Goal: Check status: Check status

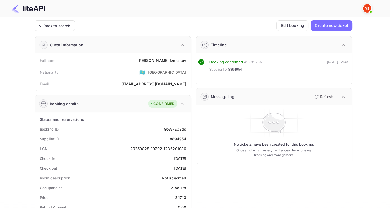
click at [75, 24] on div "Back to search Edit booking Create new ticket" at bounding box center [194, 25] width 318 height 11
click at [65, 22] on div "Back to search" at bounding box center [55, 25] width 40 height 11
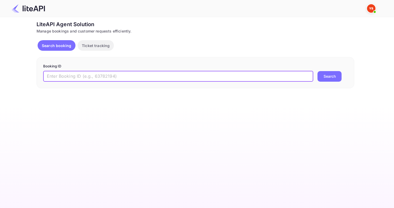
click at [125, 73] on input "text" at bounding box center [178, 76] width 270 height 11
paste input "8637069"
type input "8637069"
click at [317, 71] on button "Search" at bounding box center [329, 76] width 24 height 11
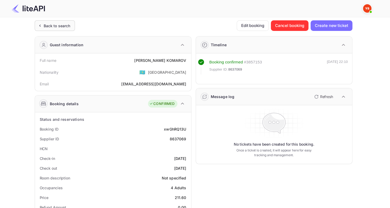
click at [67, 25] on div "Back to search" at bounding box center [57, 26] width 27 height 6
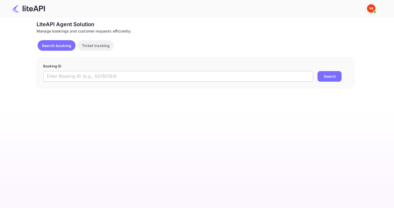
click at [94, 73] on input "text" at bounding box center [178, 76] width 270 height 11
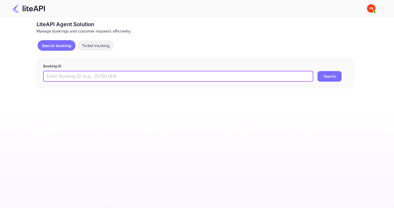
paste input "8992163"
type input "8992163"
click at [317, 71] on button "Search" at bounding box center [329, 76] width 24 height 11
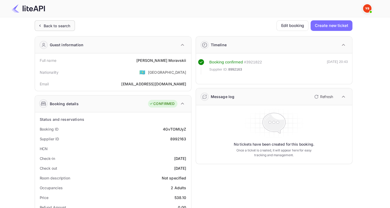
click at [52, 21] on div "Back to search" at bounding box center [55, 25] width 40 height 11
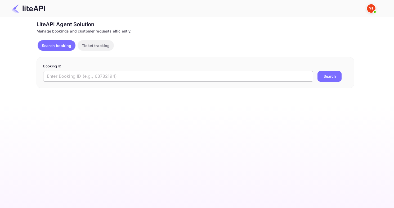
click at [160, 79] on input "text" at bounding box center [178, 76] width 270 height 11
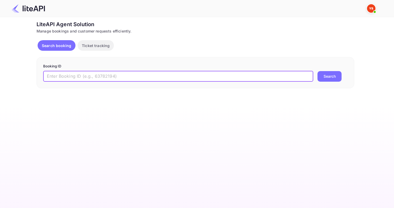
paste input "9004182"
type input "9004182"
click at [317, 71] on button "Search" at bounding box center [329, 76] width 24 height 11
